Goal: Task Accomplishment & Management: Manage account settings

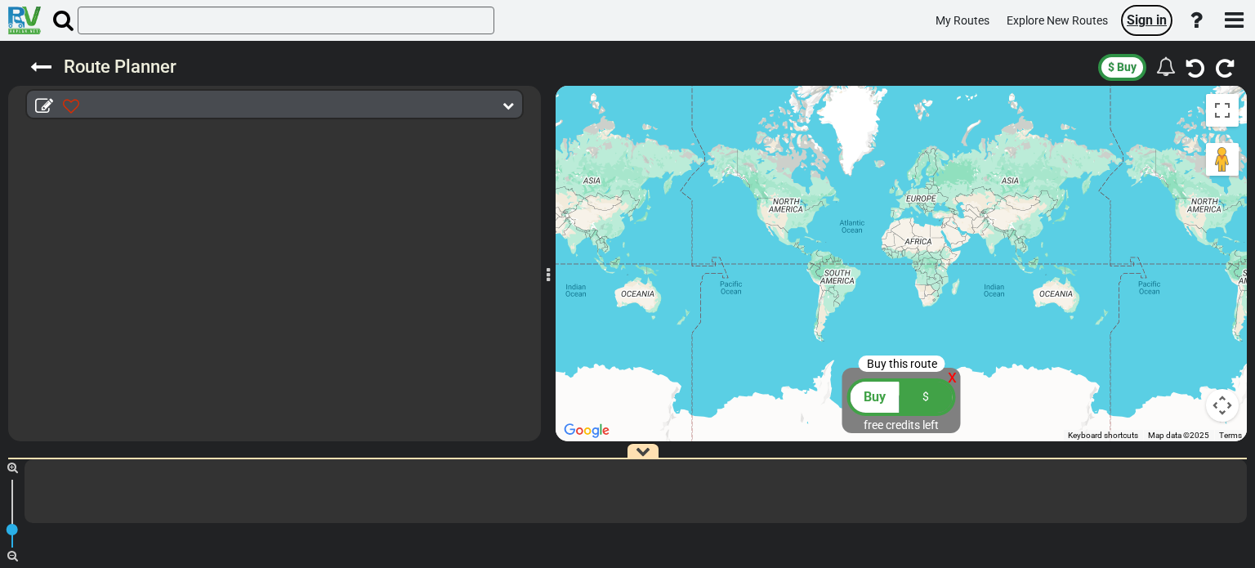
click at [1134, 22] on span "Sign in" at bounding box center [1147, 20] width 40 height 16
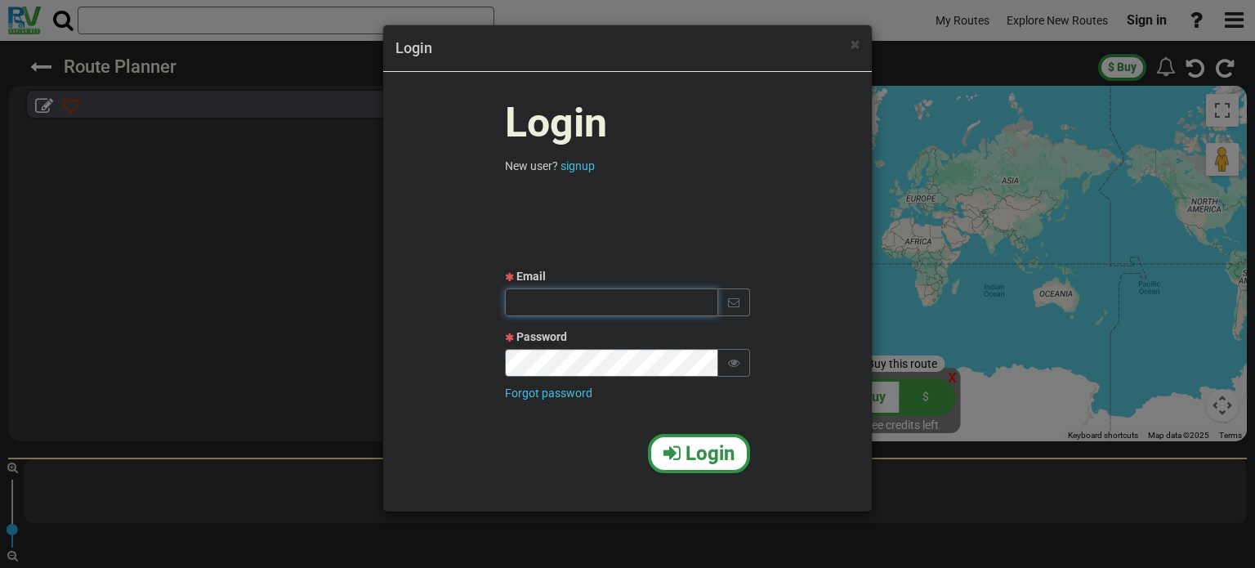
click at [582, 309] on input "text" at bounding box center [611, 303] width 213 height 28
paste input "itamar13198@gmail.com"
type input "itamar13198@gmail.com"
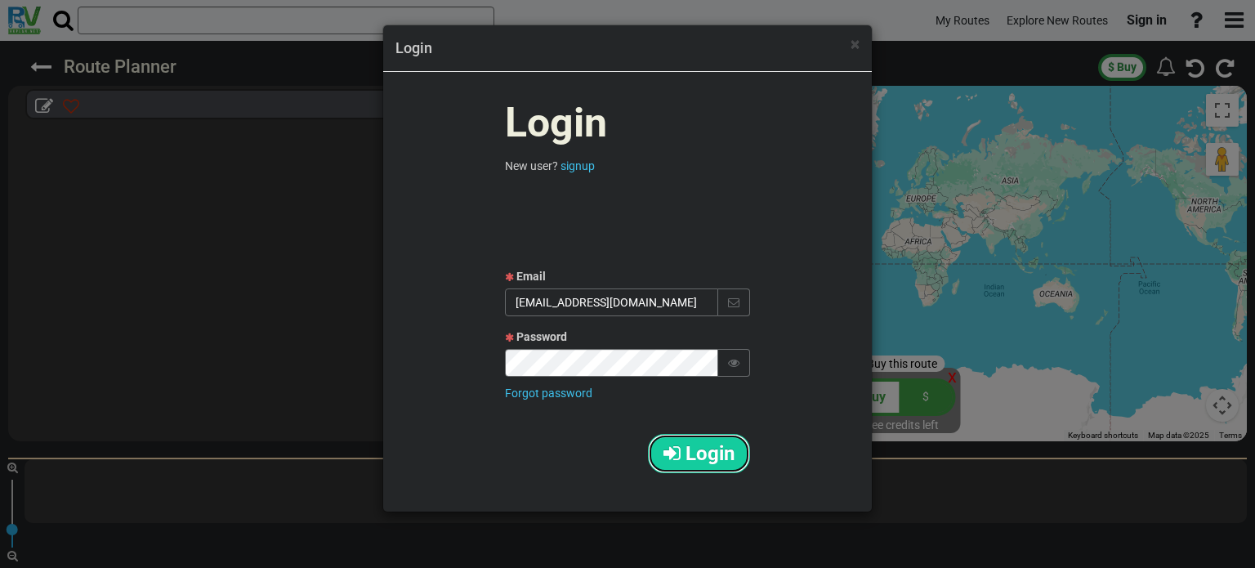
click at [690, 461] on span "Login" at bounding box center [710, 453] width 49 height 23
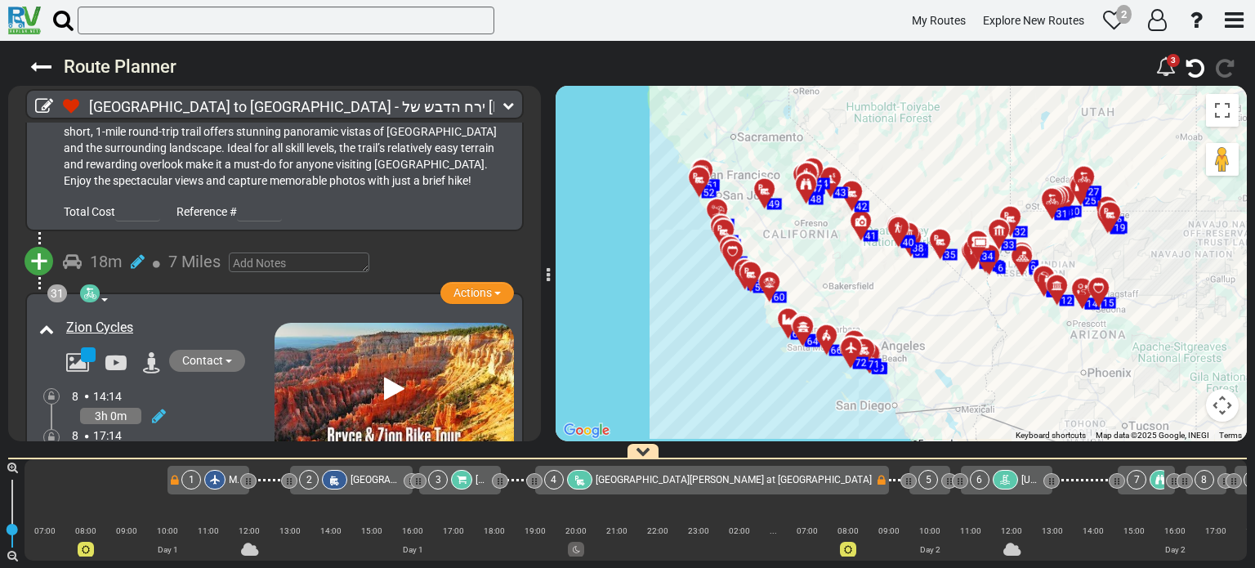
scroll to position [10952, 0]
